Goal: Task Accomplishment & Management: Manage account settings

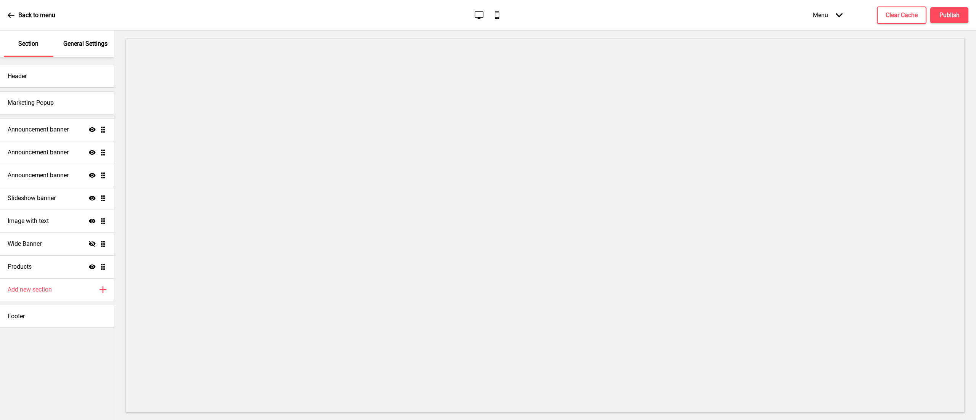
click at [34, 128] on h4 "Announcement banner" at bounding box center [38, 129] width 61 height 8
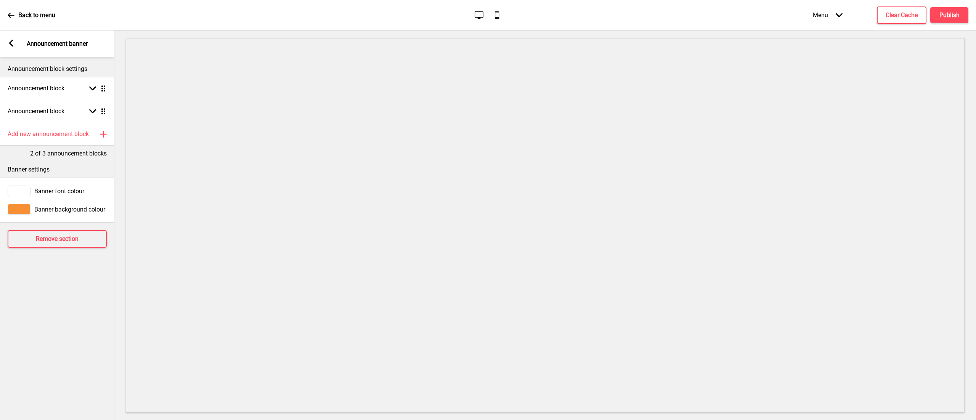
click at [8, 43] on rect at bounding box center [11, 43] width 7 height 7
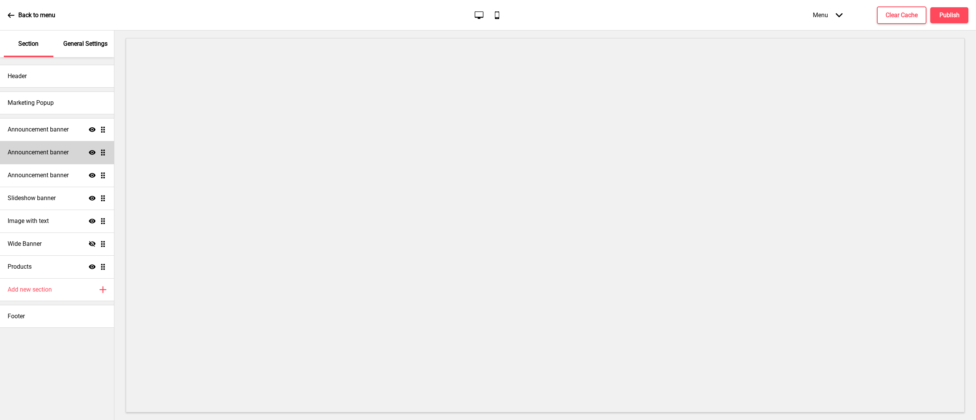
click at [50, 149] on h4 "Announcement banner" at bounding box center [38, 152] width 61 height 8
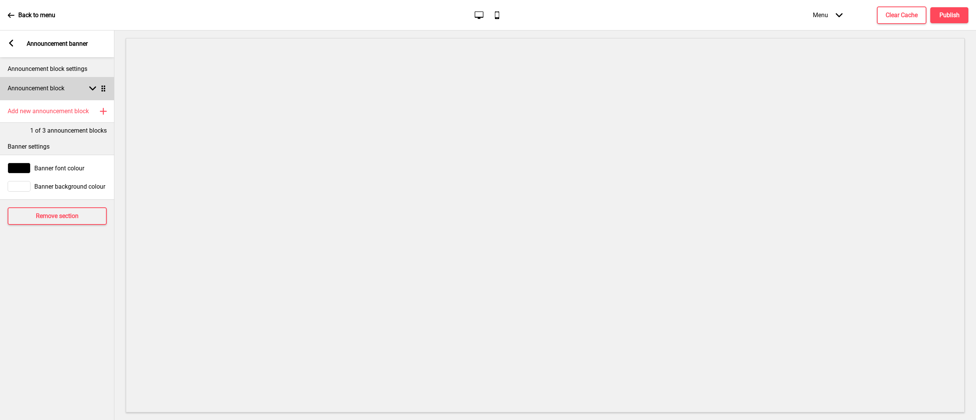
click at [62, 88] on h4 "Announcement block" at bounding box center [36, 88] width 57 height 8
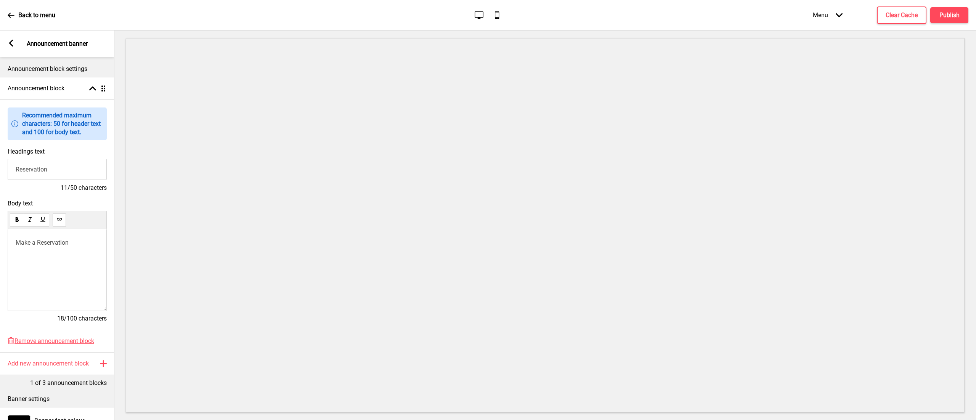
click at [69, 245] on p "Make a Reservation" at bounding box center [57, 242] width 83 height 7
click at [27, 256] on use at bounding box center [30, 253] width 6 height 6
click at [55, 214] on button at bounding box center [59, 219] width 13 height 13
click at [83, 241] on p "Make a Reservation Link https://inline.app/booking/-O3g3mkzAV5slmbUEhNX:inline-…" at bounding box center [57, 242] width 83 height 7
drag, startPoint x: 83, startPoint y: 241, endPoint x: 68, endPoint y: 241, distance: 15.3
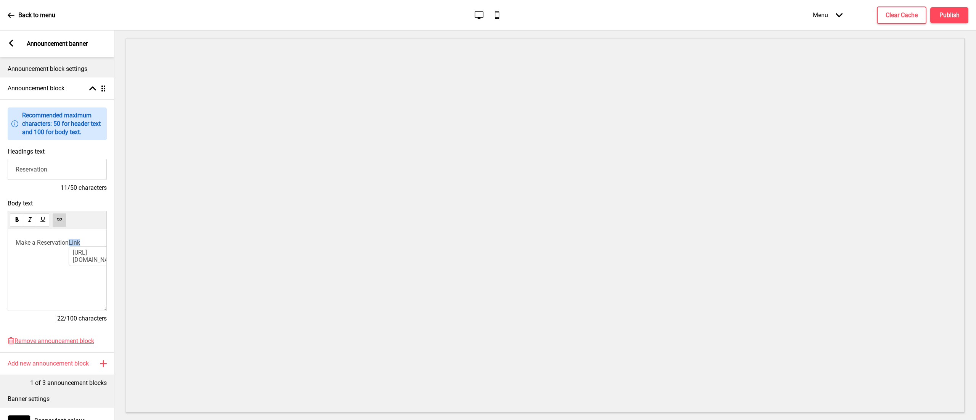
click at [68, 241] on p "Make a Reservation Link https://inline.app/booking/-O3g3mkzAV5slmbUEhNX:inline-…" at bounding box center [57, 242] width 83 height 7
drag, startPoint x: 69, startPoint y: 245, endPoint x: 0, endPoint y: 244, distance: 68.6
click at [0, 244] on div "Body text Make a Reservation ﻿ ﻿ 18/100 characters" at bounding box center [57, 265] width 114 height 138
click at [64, 219] on button at bounding box center [59, 219] width 13 height 13
click at [955, 9] on button "Publish" at bounding box center [949, 15] width 38 height 16
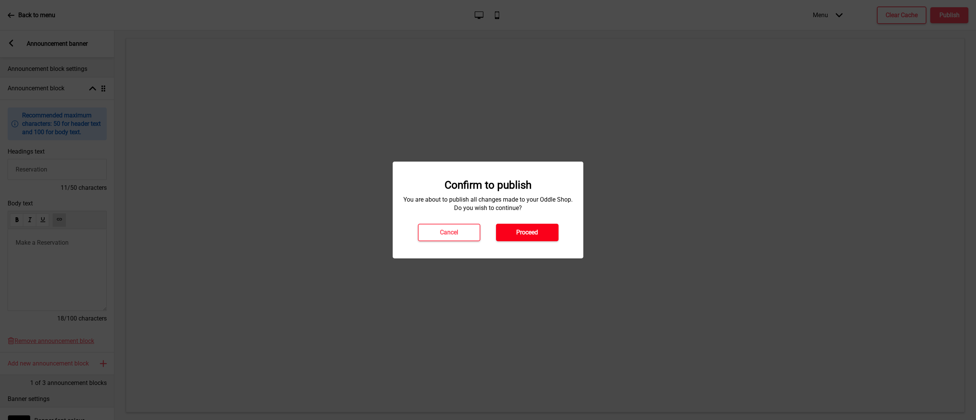
click at [511, 227] on button "Proceed" at bounding box center [527, 233] width 63 height 18
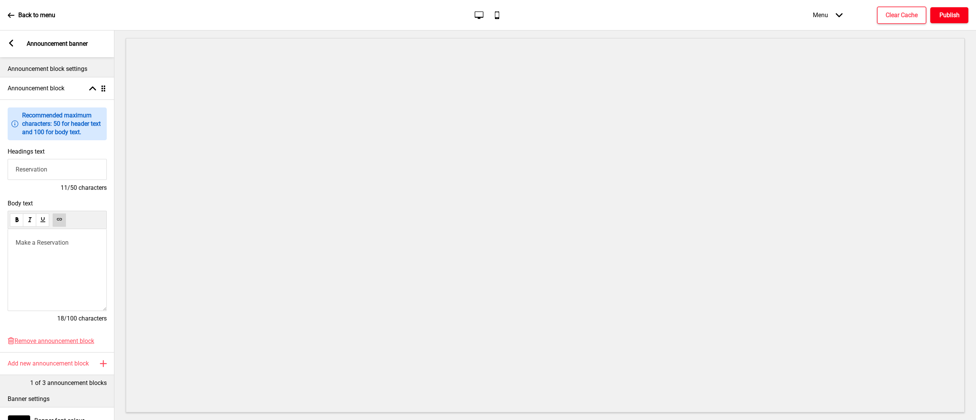
click at [939, 20] on button "Publish" at bounding box center [949, 15] width 38 height 16
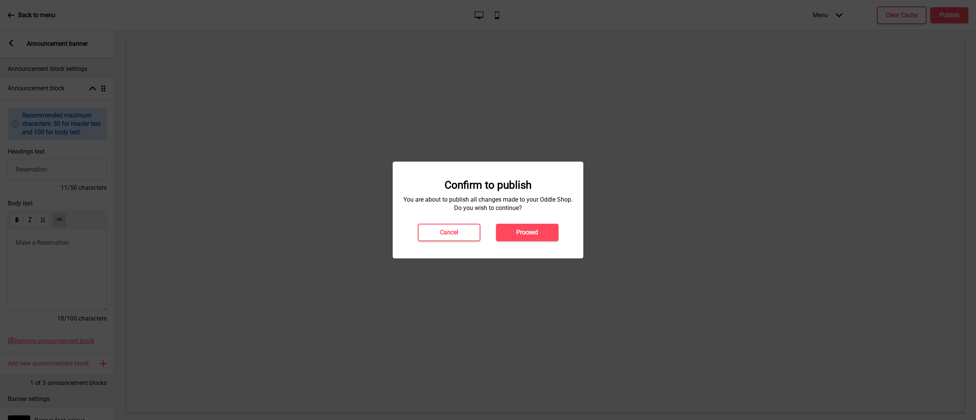
click at [535, 227] on button "Proceed" at bounding box center [527, 233] width 63 height 18
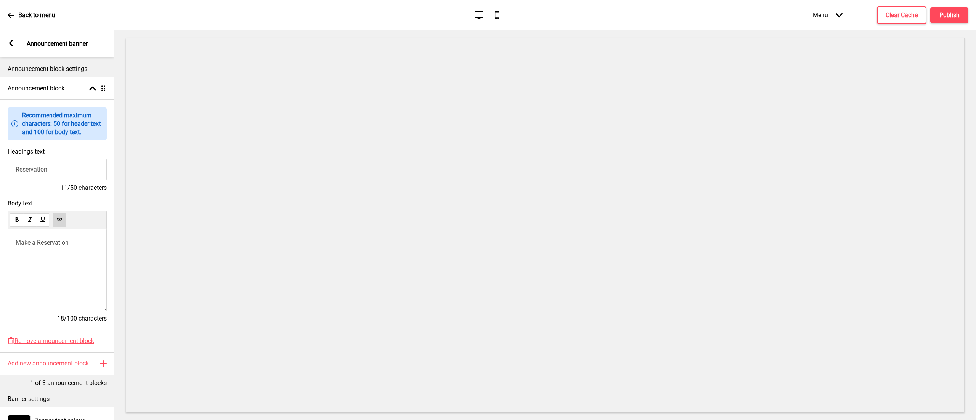
click at [72, 242] on p "﻿ Make a Reservation ﻿ ﻿ ﻿" at bounding box center [57, 242] width 83 height 7
drag, startPoint x: 72, startPoint y: 242, endPoint x: 14, endPoint y: 249, distance: 58.7
click at [14, 249] on div "﻿ Make a Reservation https://inline.app/booking/-O3g3mkzAV5slmbUEhNX:inline-liv…" at bounding box center [57, 270] width 99 height 82
click at [64, 263] on link "[URL][DOMAIN_NAME]" at bounding box center [43, 256] width 46 height 14
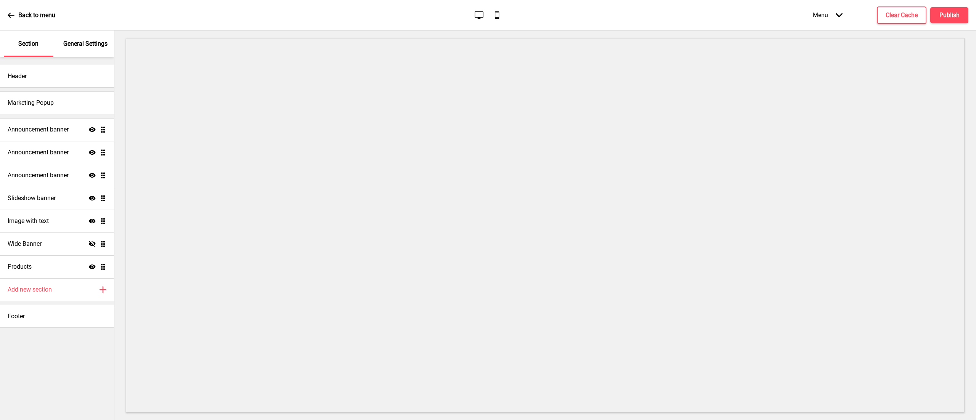
click at [31, 178] on h4 "Announcement banner" at bounding box center [38, 175] width 61 height 8
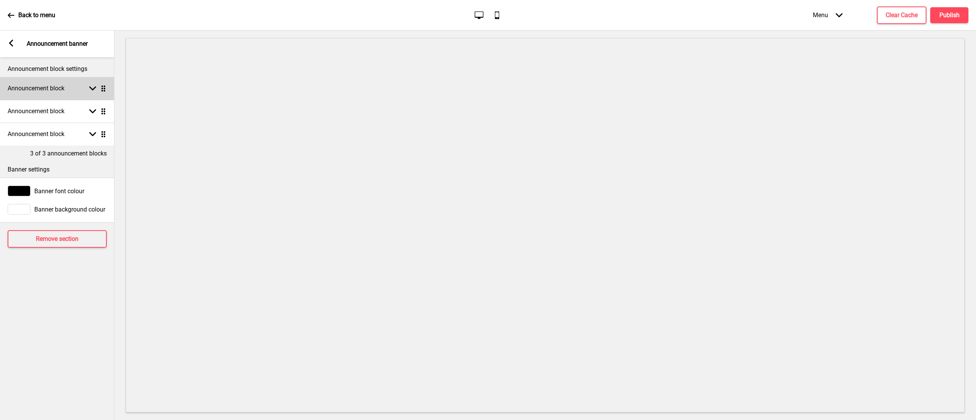
click at [45, 83] on div "Announcement block Arrow down Drag" at bounding box center [57, 88] width 114 height 23
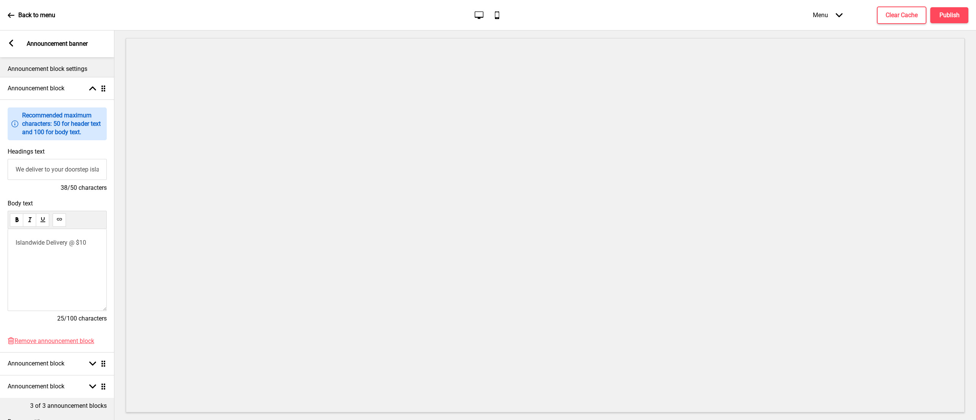
click at [12, 47] on div "Arrow left" at bounding box center [11, 44] width 7 height 8
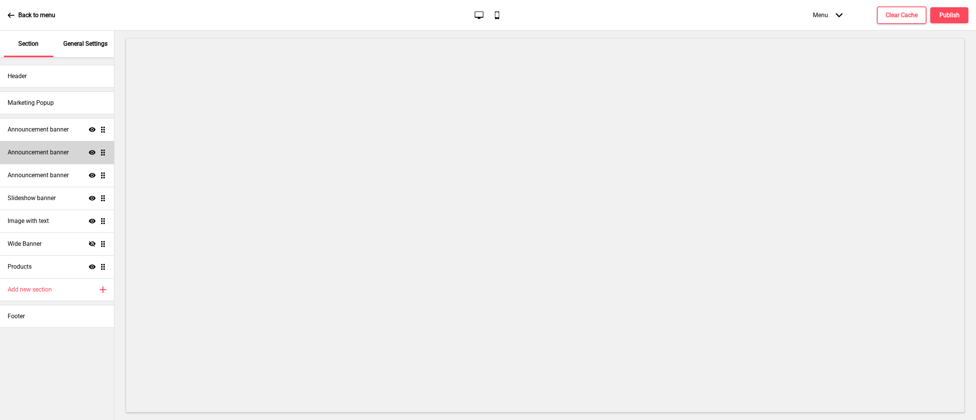
click at [56, 148] on div "Announcement banner Show Drag" at bounding box center [57, 152] width 114 height 23
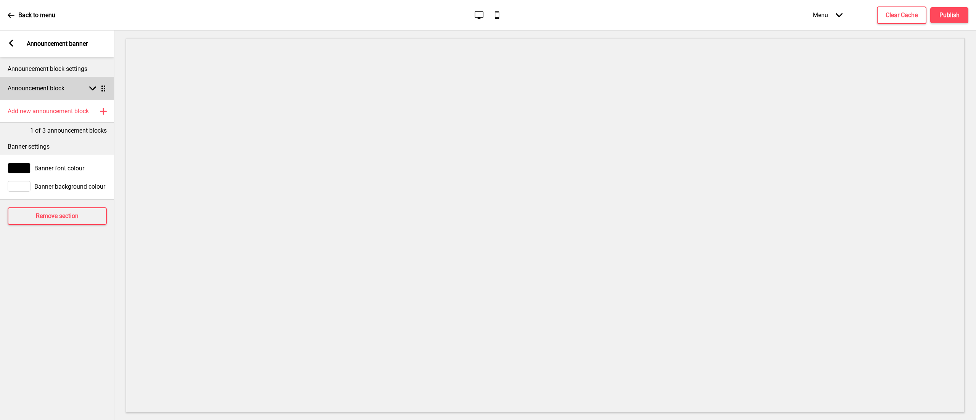
click at [83, 90] on div "Announcement block Arrow down Drag" at bounding box center [57, 88] width 114 height 23
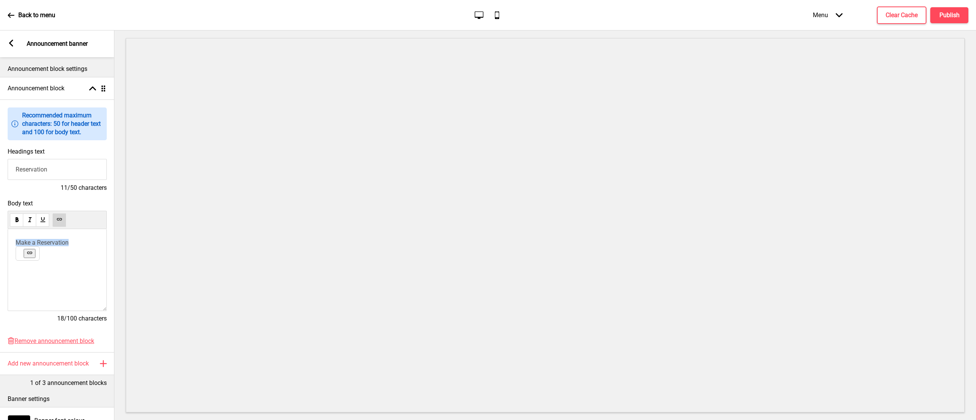
drag, startPoint x: 71, startPoint y: 241, endPoint x: 0, endPoint y: 245, distance: 71.0
click at [0, 245] on div "Body text Make a Reservation 18/100 characters" at bounding box center [57, 265] width 114 height 138
click at [63, 218] on button at bounding box center [59, 219] width 13 height 13
click at [947, 15] on h4 "Publish" at bounding box center [949, 15] width 20 height 8
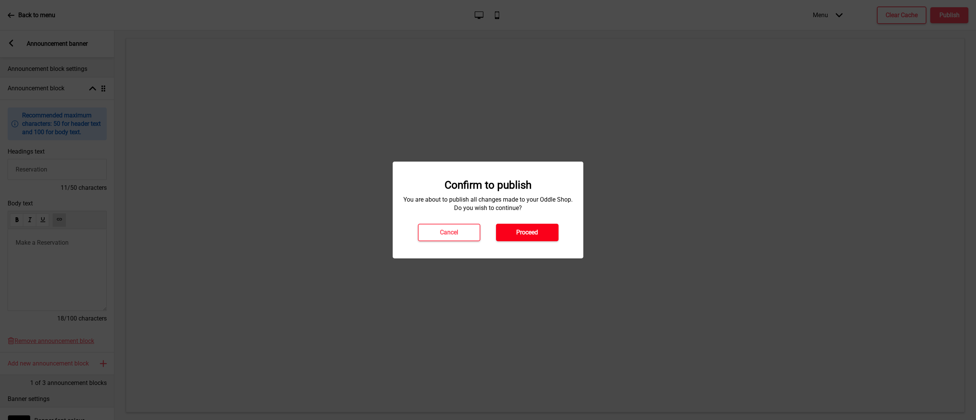
click at [512, 230] on button "Proceed" at bounding box center [527, 233] width 63 height 18
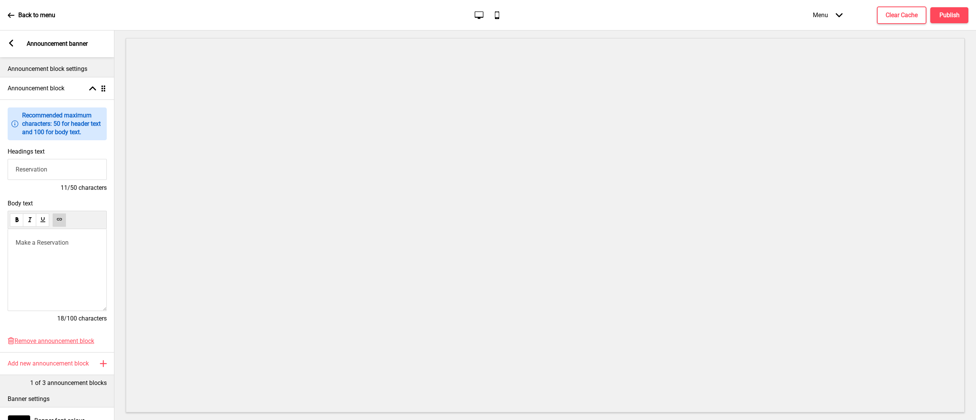
click at [62, 246] on span "Make a Reservation" at bounding box center [42, 242] width 53 height 7
click at [57, 263] on link "[URL][DOMAIN_NAME]" at bounding box center [43, 256] width 46 height 14
click at [71, 246] on p "Make a Reservation" at bounding box center [57, 242] width 83 height 7
drag, startPoint x: 72, startPoint y: 247, endPoint x: 0, endPoint y: 253, distance: 71.9
click at [0, 253] on div "Body text Make a Reservation 18/100 characters" at bounding box center [57, 265] width 114 height 138
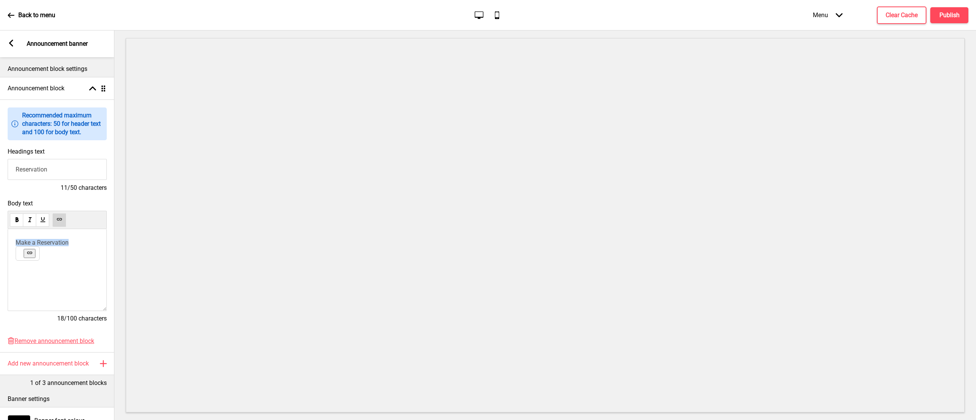
click at [32, 254] on button at bounding box center [30, 253] width 12 height 9
click at [59, 216] on button at bounding box center [59, 219] width 13 height 13
click at [58, 220] on use at bounding box center [59, 220] width 6 height 6
click at [957, 9] on button "Publish" at bounding box center [949, 15] width 38 height 16
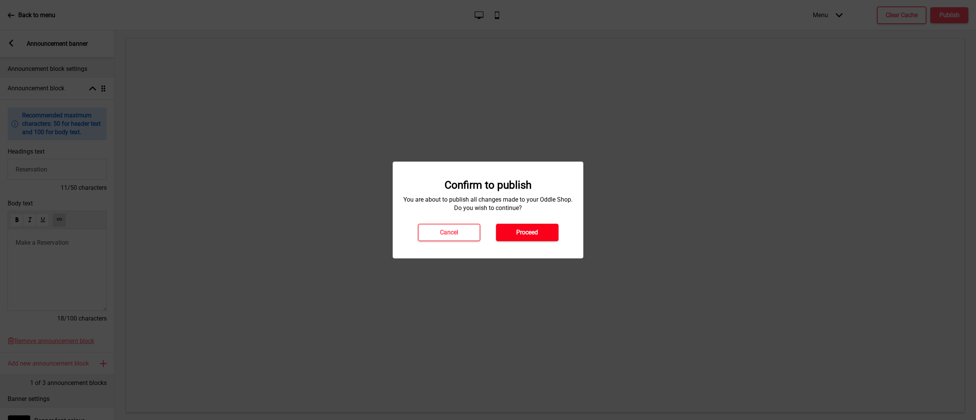
click at [508, 228] on button "Proceed" at bounding box center [527, 233] width 63 height 18
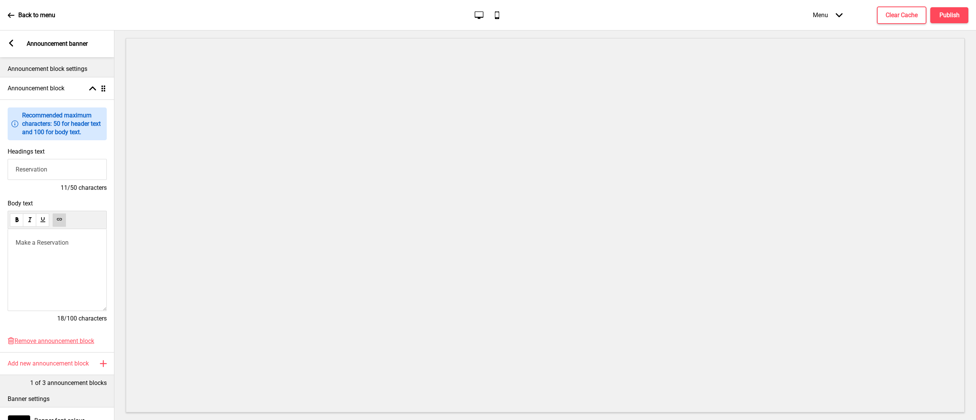
click at [61, 215] on button at bounding box center [59, 219] width 13 height 13
drag, startPoint x: 75, startPoint y: 242, endPoint x: 0, endPoint y: 245, distance: 75.5
click at [0, 245] on div "Body text ﻿ Make a Reservation [URL][DOMAIN_NAME] ﻿ 18/100 characters" at bounding box center [57, 265] width 114 height 138
click at [61, 263] on link "[URL][DOMAIN_NAME]" at bounding box center [43, 256] width 46 height 14
click at [61, 220] on icon at bounding box center [59, 219] width 5 height 2
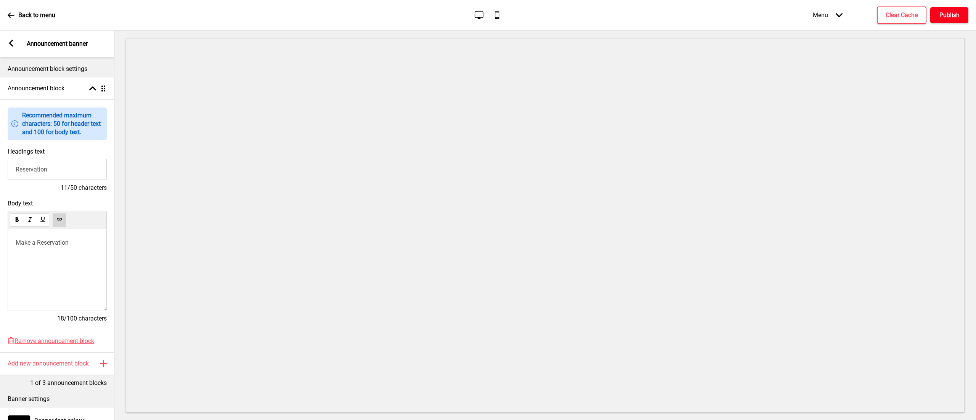
click at [939, 18] on h4 "Publish" at bounding box center [949, 15] width 20 height 8
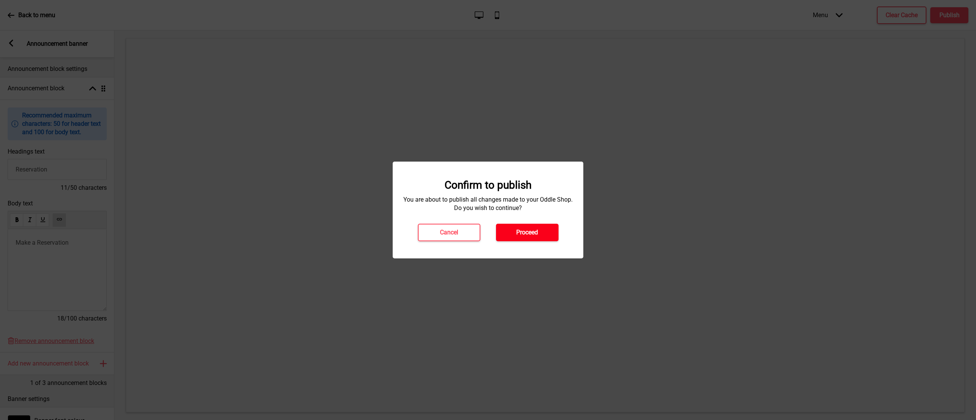
click at [537, 232] on h4 "Proceed" at bounding box center [527, 232] width 22 height 8
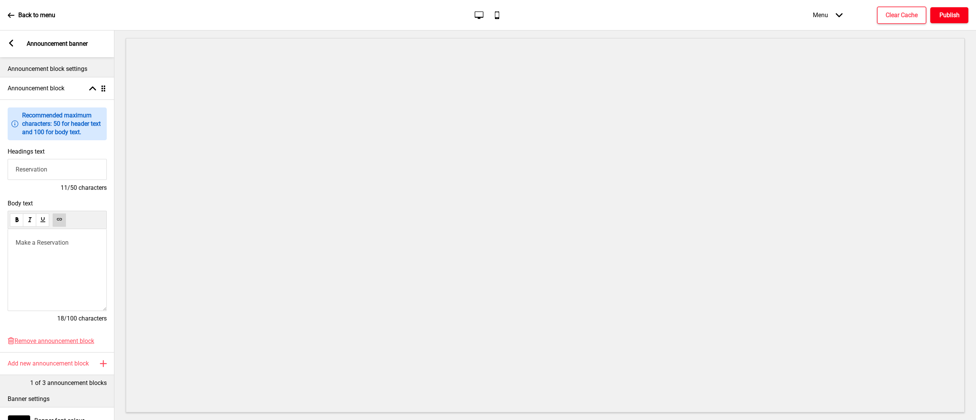
click at [949, 11] on h4 "Publish" at bounding box center [949, 15] width 20 height 8
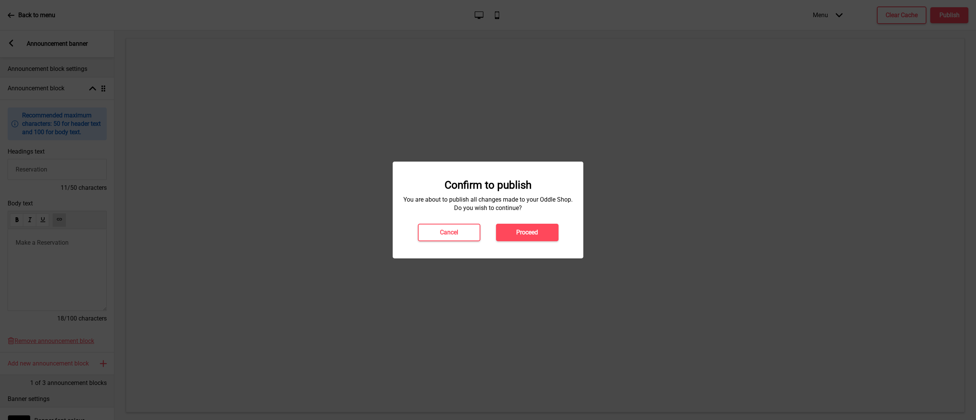
click at [560, 237] on div "Cancel Proceed" at bounding box center [488, 233] width 156 height 18
click at [546, 230] on button "Proceed" at bounding box center [527, 233] width 63 height 18
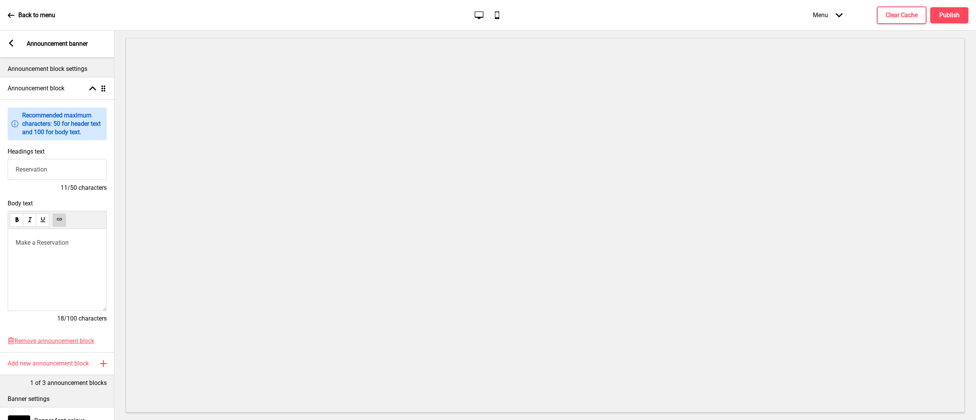
click at [72, 245] on p "﻿ Make a Reservation ﻿" at bounding box center [57, 242] width 83 height 7
click at [66, 260] on link "https://inline.app/booking/-O3g3mkzAV5slmbUEhNX:inline-live-3/-O3g3n-Mvwr530axX…" at bounding box center [43, 256] width 46 height 14
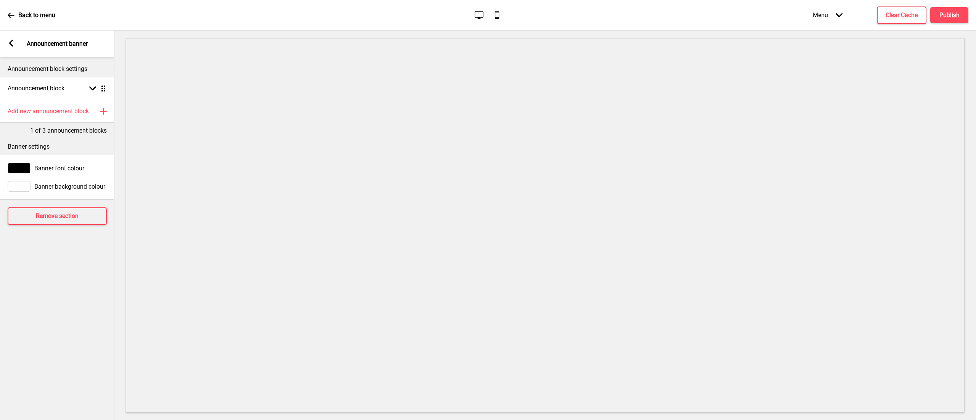
click at [79, 95] on div "Announcement block Arrow down Drag" at bounding box center [57, 88] width 114 height 23
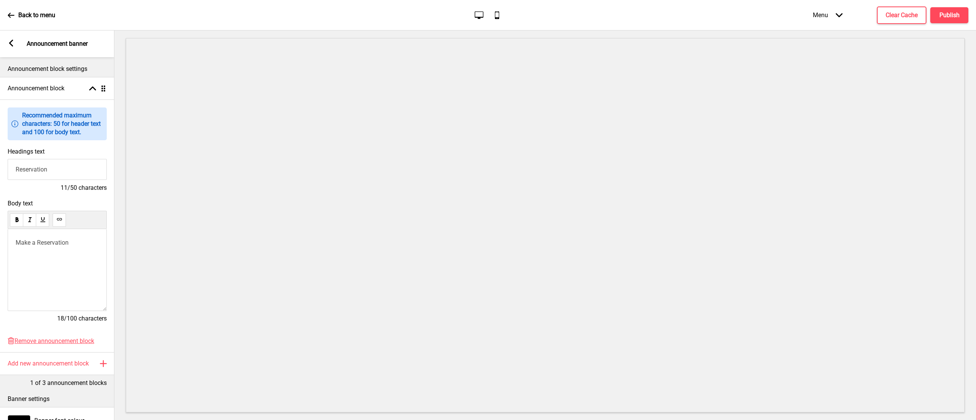
click at [83, 245] on p "Make a Reservation" at bounding box center [57, 242] width 83 height 7
drag, startPoint x: 83, startPoint y: 245, endPoint x: 2, endPoint y: 245, distance: 81.6
click at [2, 245] on div "Body text Make a Reservation 18/100 characters" at bounding box center [57, 265] width 114 height 138
click at [31, 258] on button at bounding box center [30, 253] width 12 height 9
click at [62, 219] on use at bounding box center [59, 220] width 6 height 6
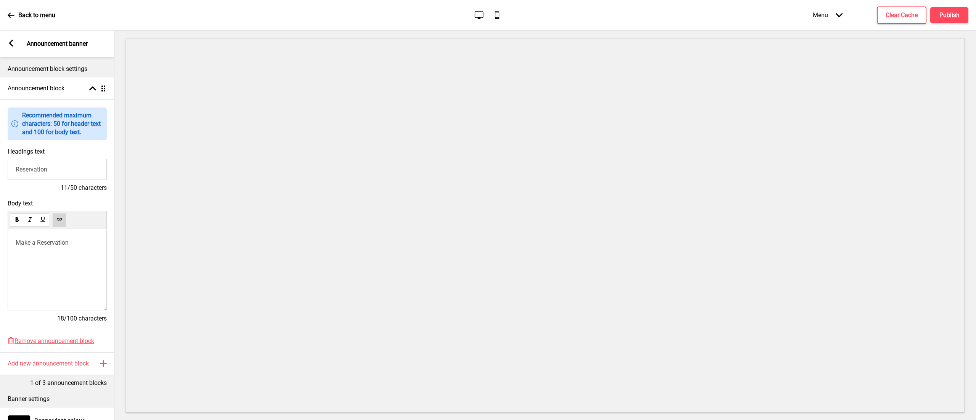
scroll to position [84, 0]
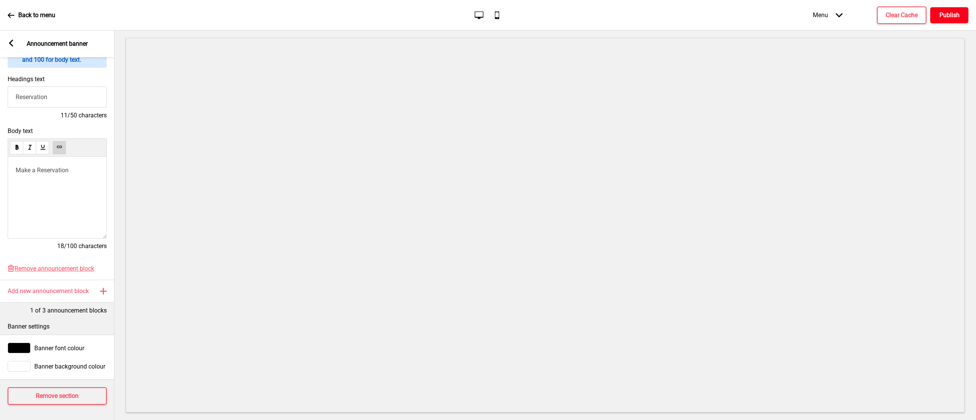
click at [950, 15] on h4 "Publish" at bounding box center [949, 15] width 20 height 8
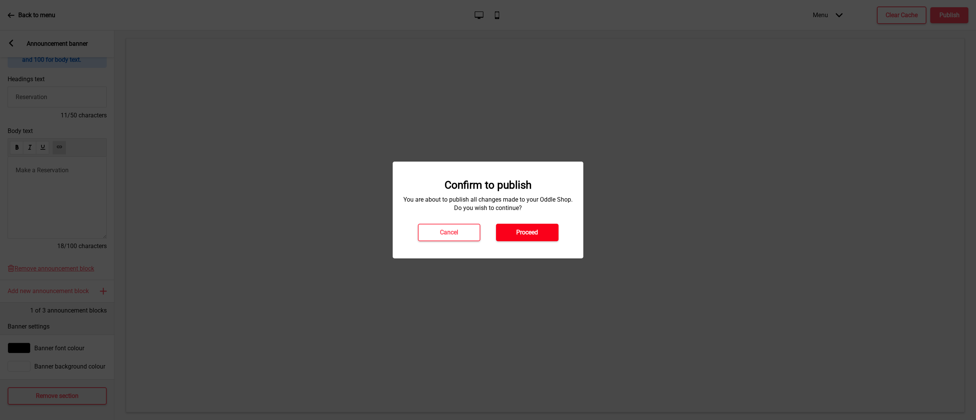
click at [536, 237] on button "Proceed" at bounding box center [527, 233] width 63 height 18
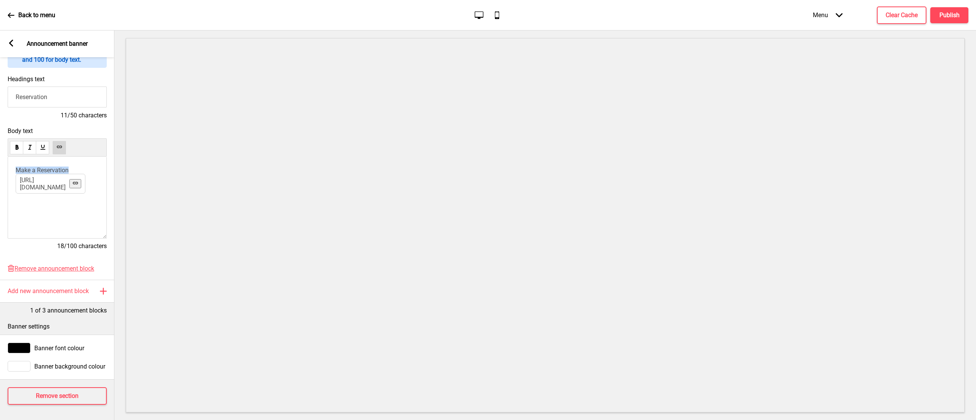
drag, startPoint x: 72, startPoint y: 158, endPoint x: 0, endPoint y: 154, distance: 71.8
click at [0, 154] on div "Body text ﻿ Make a Reservation [URL][DOMAIN_NAME] ﻿ 18/100 characters" at bounding box center [57, 193] width 114 height 138
click at [60, 144] on use at bounding box center [59, 147] width 6 height 6
click at [954, 8] on button "Publish" at bounding box center [949, 15] width 38 height 16
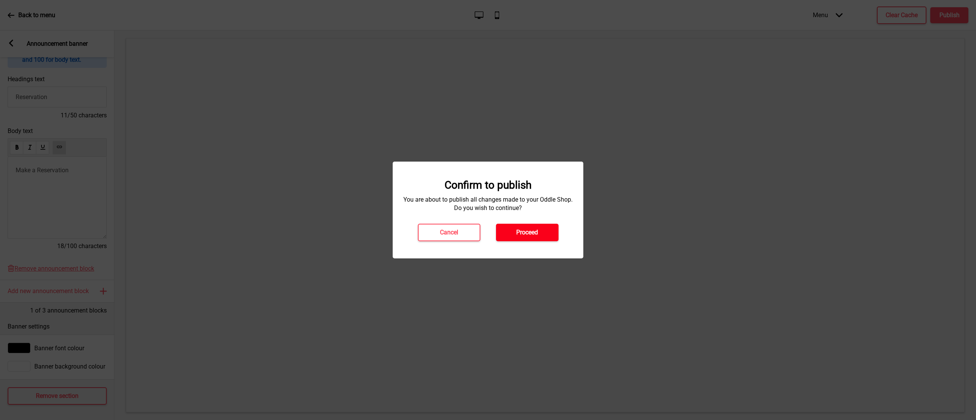
click at [546, 226] on button "Proceed" at bounding box center [527, 233] width 63 height 18
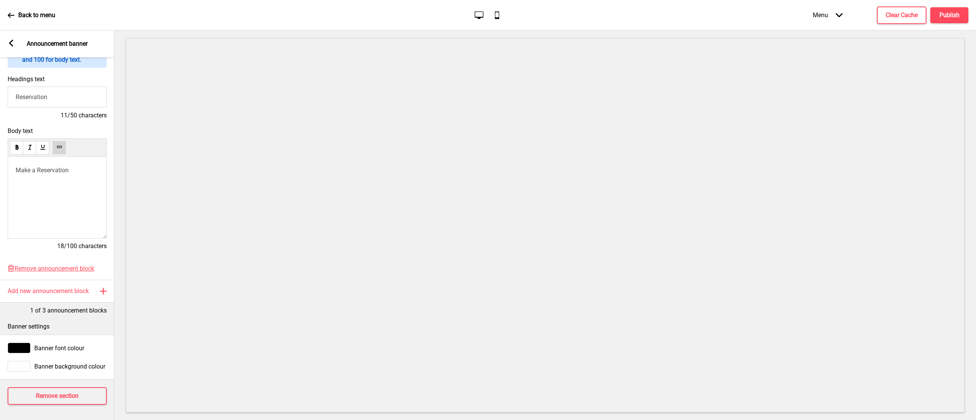
click at [64, 165] on div "﻿ ﻿ Make a Reservation ﻿ ﻿" at bounding box center [57, 198] width 99 height 82
click at [60, 164] on div "﻿ ﻿ Make a Reservation ﻿ ﻿" at bounding box center [57, 198] width 99 height 82
click at [55, 167] on span "Make a Reservation" at bounding box center [42, 170] width 53 height 7
click at [951, 17] on h4 "Publish" at bounding box center [949, 15] width 20 height 8
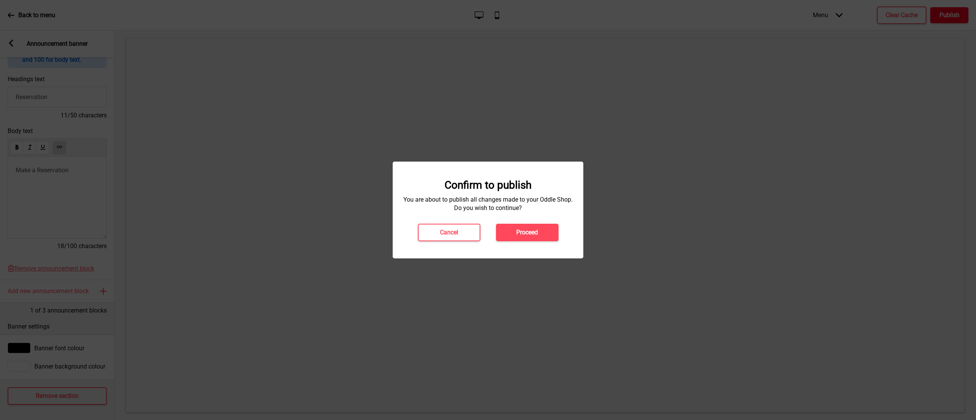
click at [342, 147] on div at bounding box center [488, 210] width 976 height 420
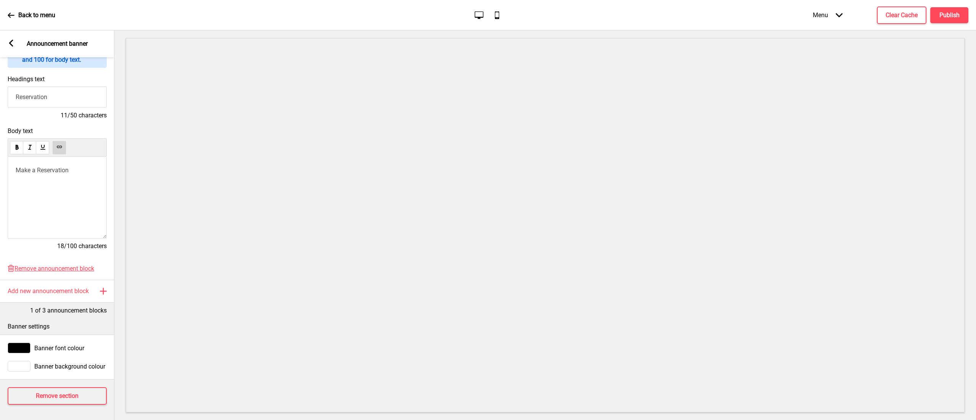
click at [76, 169] on div "﻿ ﻿ Make a Reservation ﻿ ﻿" at bounding box center [57, 198] width 99 height 82
click at [69, 167] on p "﻿ ﻿ Make a Reservation ﻿ ﻿" at bounding box center [57, 170] width 83 height 7
drag, startPoint x: 69, startPoint y: 157, endPoint x: 5, endPoint y: 148, distance: 64.7
click at [5, 148] on div "Body text ﻿ ﻿ Make a Reservation [URL][DOMAIN_NAME] ﻿ [URL][DOMAIN_NAME] ﻿ 18/1…" at bounding box center [57, 193] width 114 height 138
click at [66, 186] on link "[URL][DOMAIN_NAME]" at bounding box center [43, 183] width 46 height 14
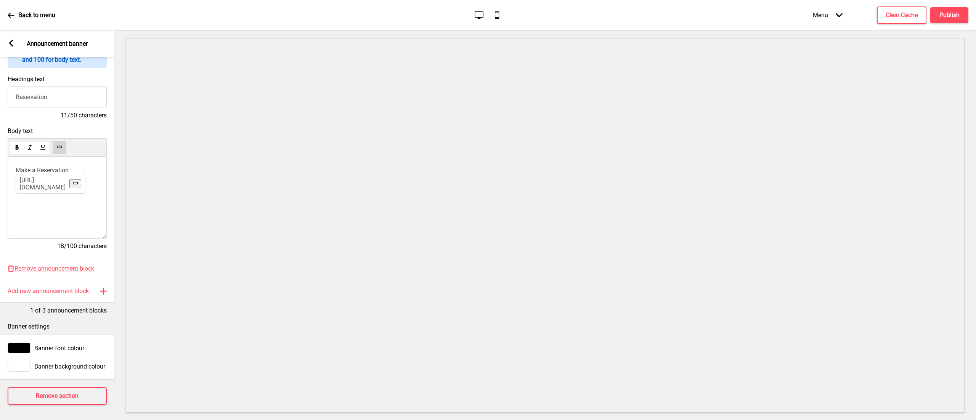
click at [8, 43] on rect at bounding box center [11, 43] width 7 height 7
